Goal: Information Seeking & Learning: Understand process/instructions

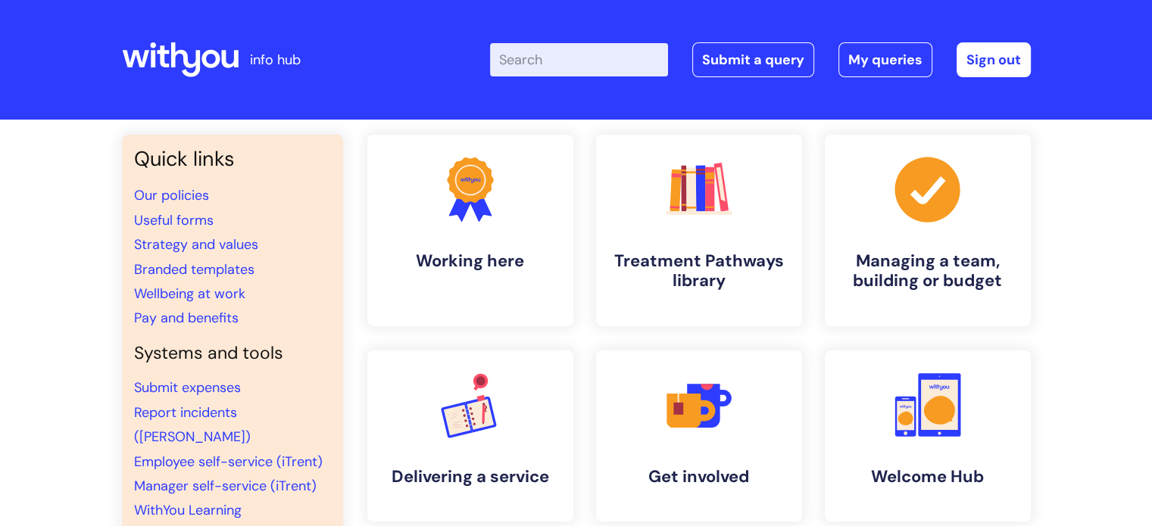
click at [566, 72] on input "Enter your search term here..." at bounding box center [579, 59] width 178 height 33
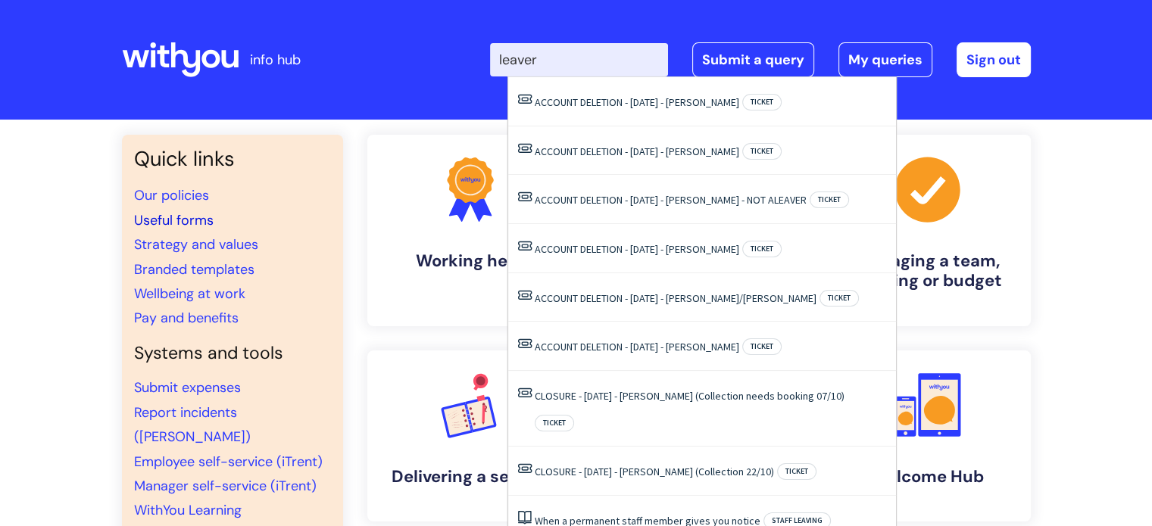
type input "leaver"
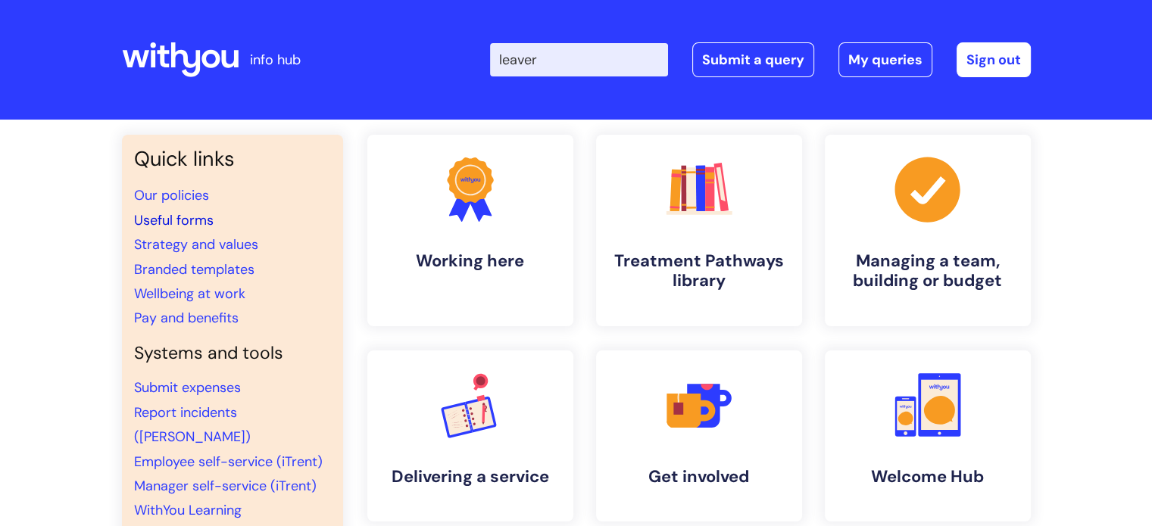
click at [162, 220] on link "Useful forms" at bounding box center [173, 220] width 79 height 18
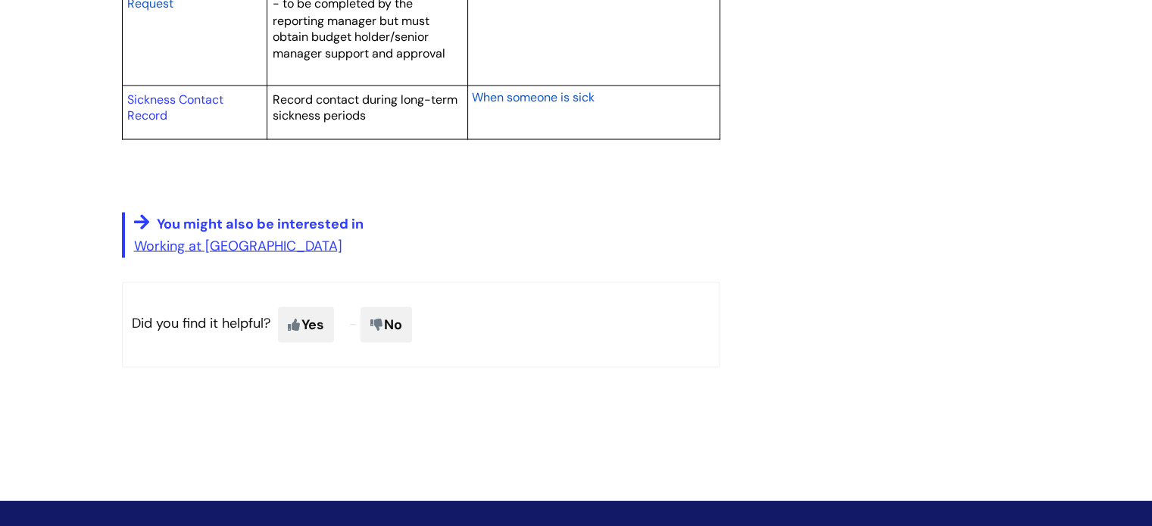
scroll to position [2953, 0]
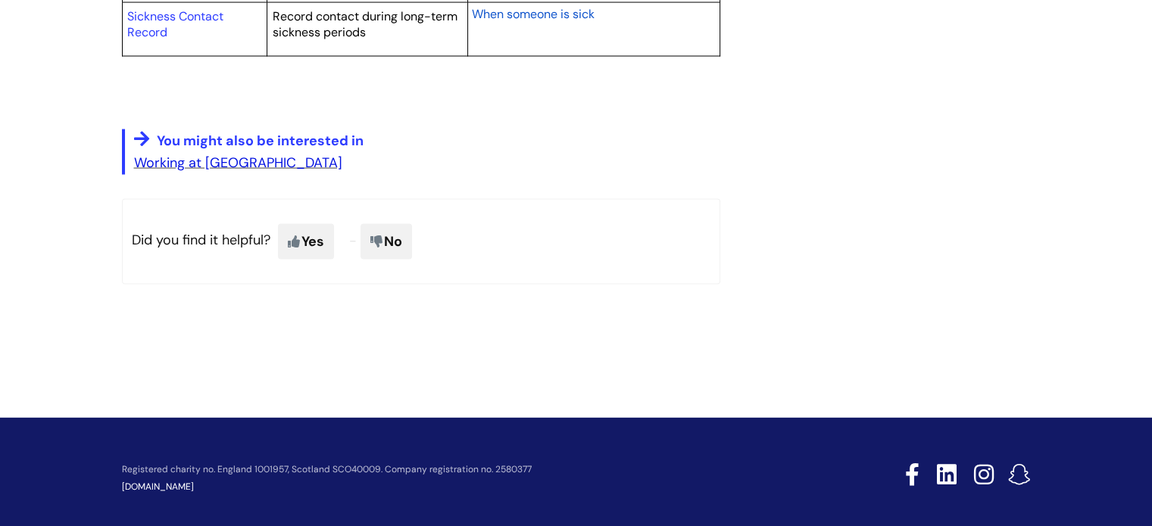
click at [215, 156] on link "Working at [GEOGRAPHIC_DATA]" at bounding box center [238, 163] width 208 height 18
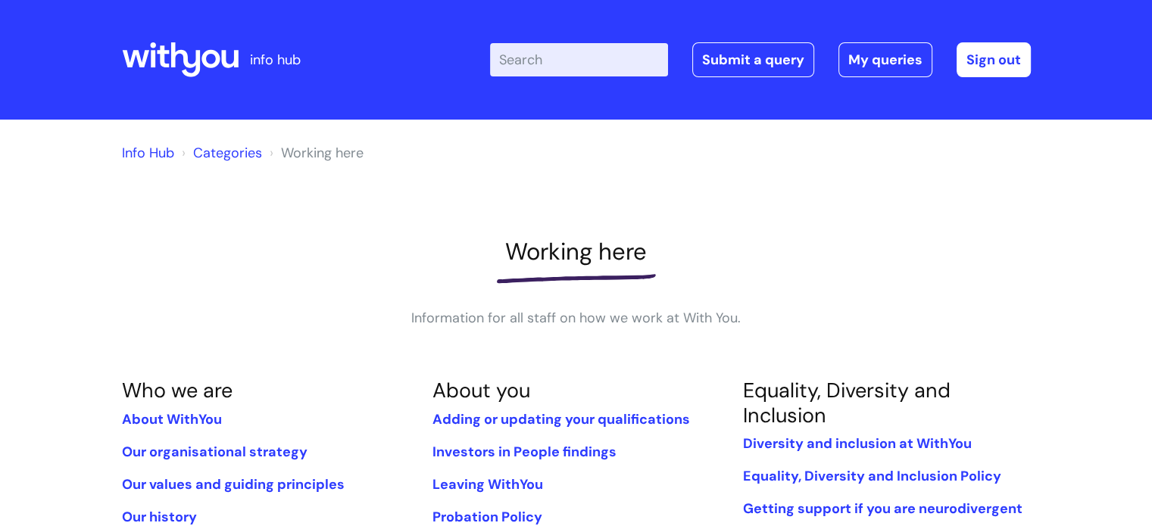
click at [566, 55] on input "Enter your search term here..." at bounding box center [579, 59] width 178 height 33
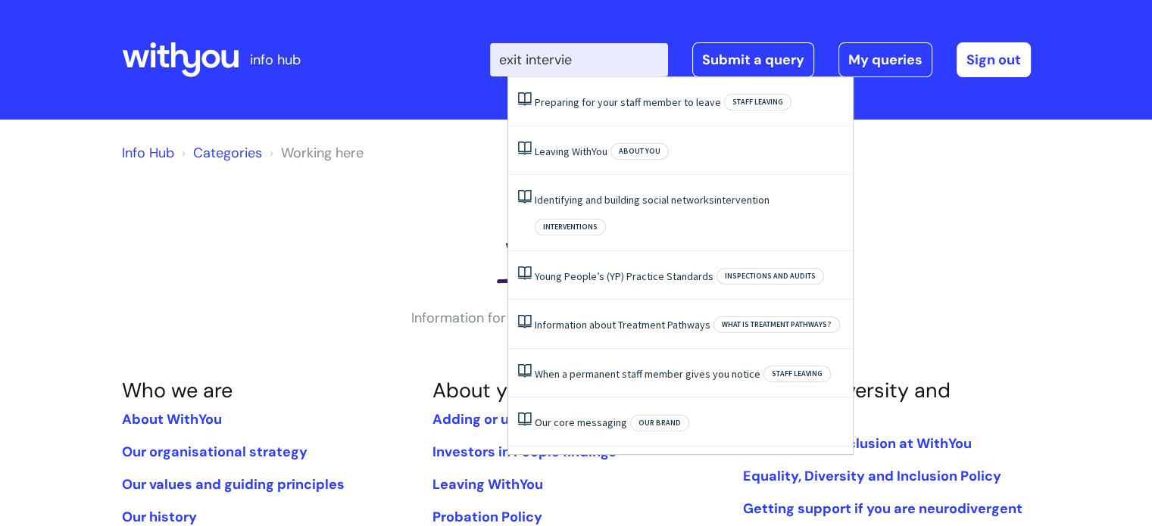
type input "exit interview"
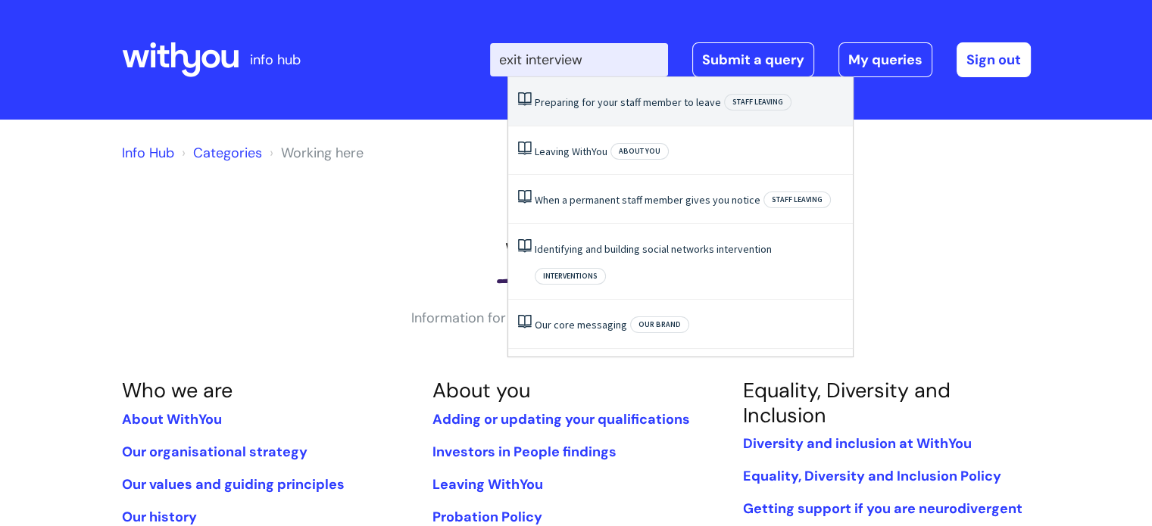
click at [681, 104] on link "Preparing for your staff member to leave" at bounding box center [628, 102] width 186 height 14
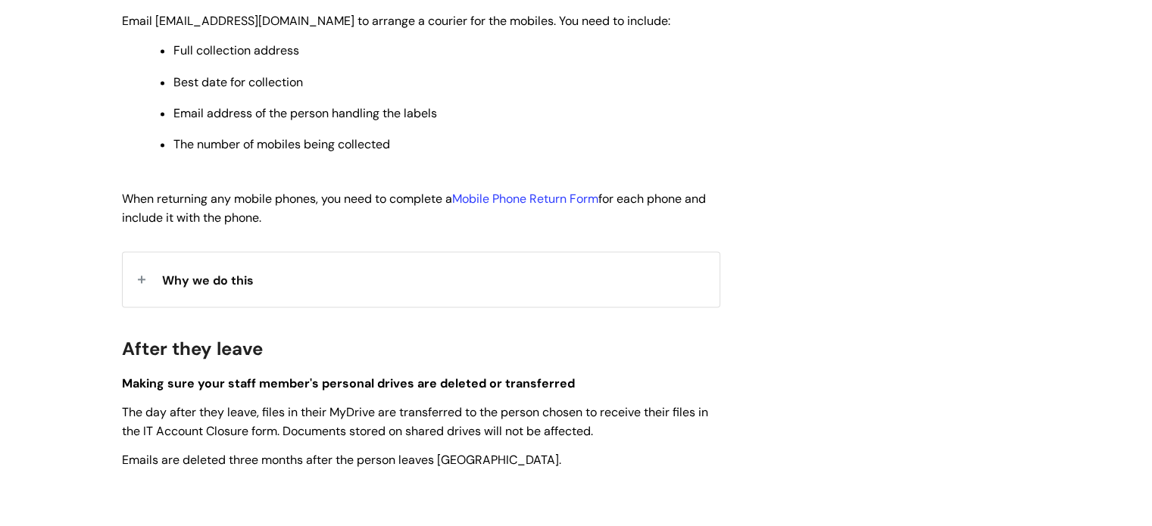
scroll to position [2120, 0]
